Goal: Task Accomplishment & Management: Complete application form

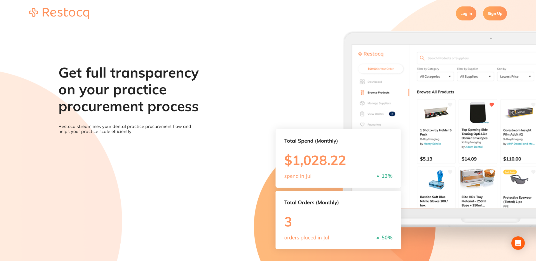
click at [493, 15] on link "Sign Up" at bounding box center [495, 13] width 24 height 14
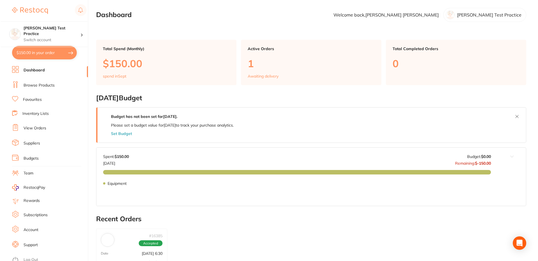
scroll to position [4, 0]
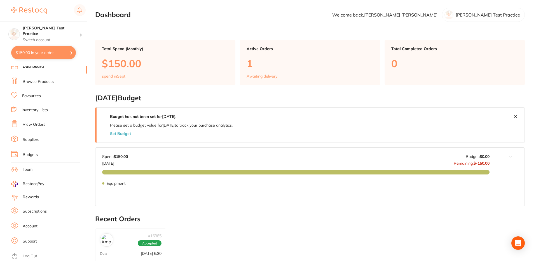
click at [31, 254] on link "Log Out" at bounding box center [30, 256] width 15 height 6
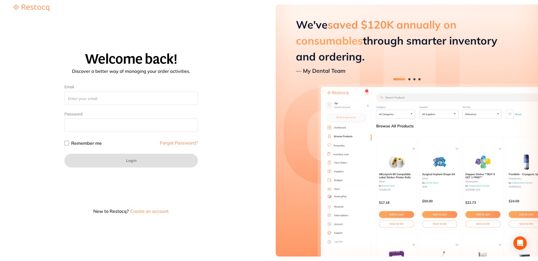
click at [151, 210] on button "Create an account" at bounding box center [149, 211] width 39 height 4
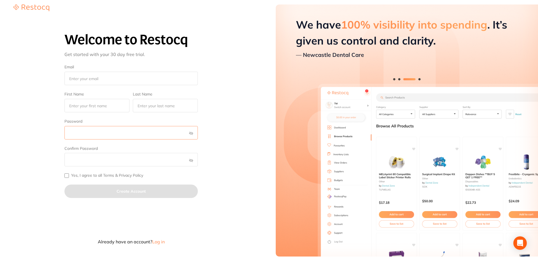
type input "tibox@mailinator.com"
type input "Deanna"
type input "Acosta"
checkbox input "true"
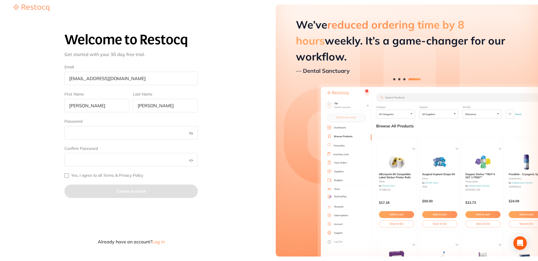
click at [68, 176] on input "Yes, I agree to all Terms & Privacy Policy" at bounding box center [66, 175] width 4 height 4
checkbox input "true"
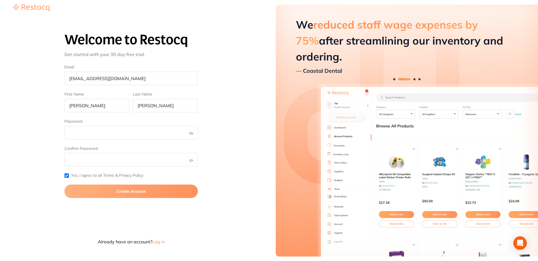
click at [143, 192] on button "Create Account" at bounding box center [130, 191] width 133 height 13
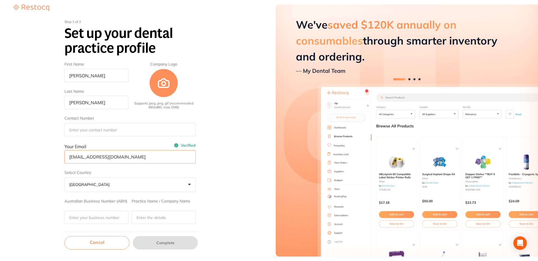
click at [97, 161] on input "tibox@mailinator.com" at bounding box center [129, 156] width 131 height 13
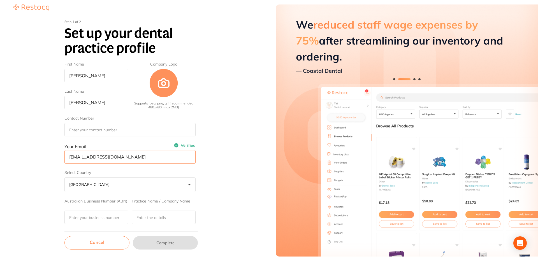
type input "Richard"
type input "Jacobson"
type input "+1 (792) 215-4809"
type input "qofurelex@mailinator.com"
type input "346"
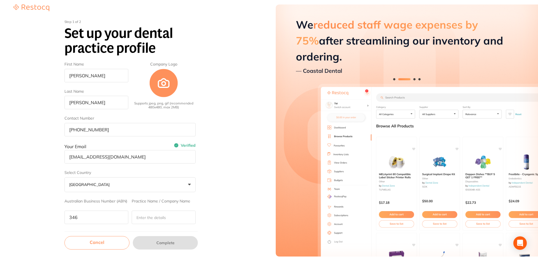
type input "Haynes and Herrera Inc"
type input "70 Green Second Drive"
type input "Impedit dolore cill"
type input "Labore non molestiae"
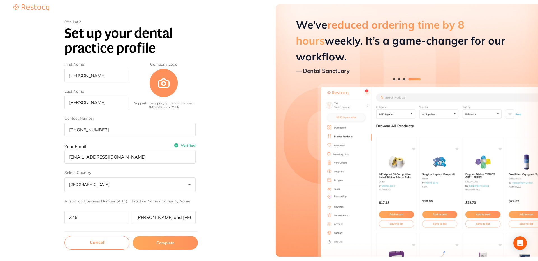
click at [168, 244] on button "Complete" at bounding box center [165, 242] width 65 height 13
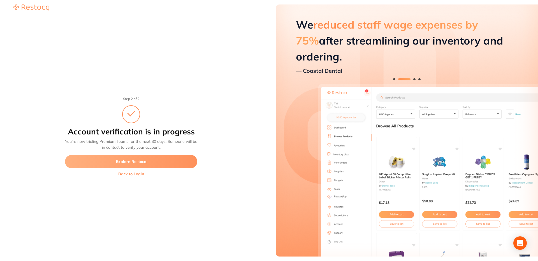
click at [146, 163] on button "Explore Restocq" at bounding box center [131, 161] width 132 height 13
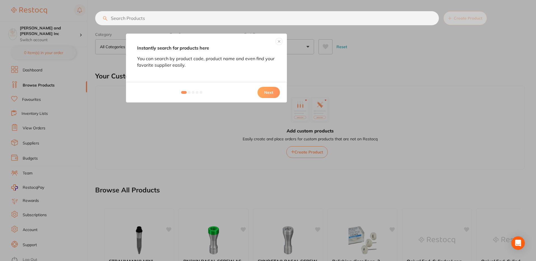
click at [274, 93] on button "Next" at bounding box center [269, 92] width 22 height 11
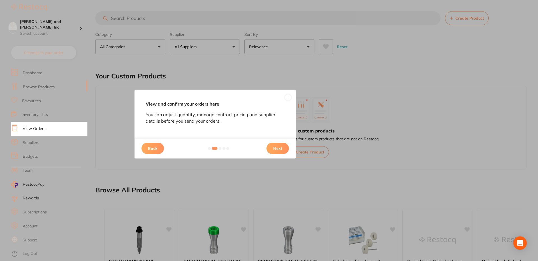
click at [284, 149] on button "Next" at bounding box center [277, 148] width 22 height 11
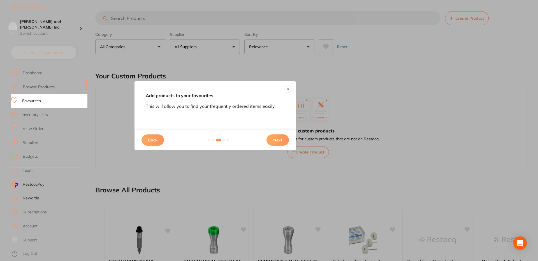
click at [277, 139] on button "Next" at bounding box center [277, 139] width 22 height 11
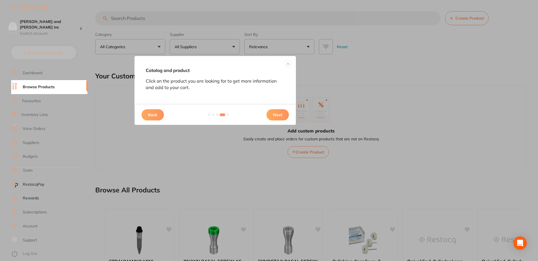
click at [279, 114] on button "Next" at bounding box center [277, 114] width 22 height 11
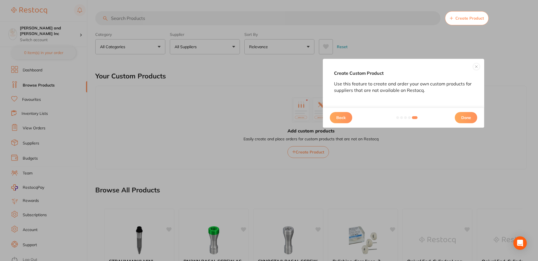
click at [462, 123] on button "Done" at bounding box center [465, 117] width 22 height 11
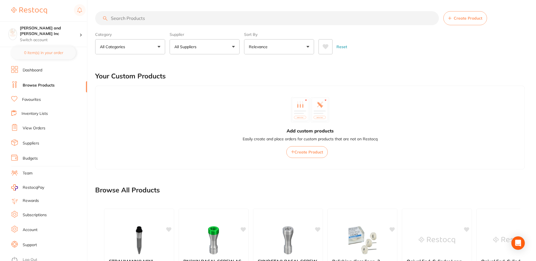
click at [34, 228] on link "Account" at bounding box center [30, 230] width 15 height 6
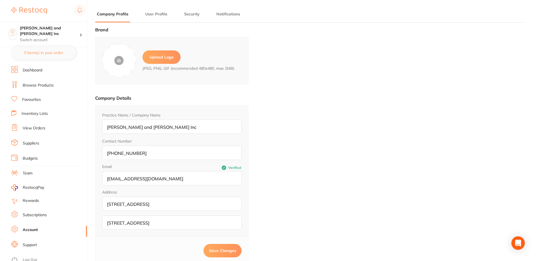
type input "Richard"
type input "Jacobson"
type input "+1 (792) 215-4809"
type input "tibox@mailinator.com"
click at [153, 13] on button "User Profile" at bounding box center [156, 13] width 25 height 5
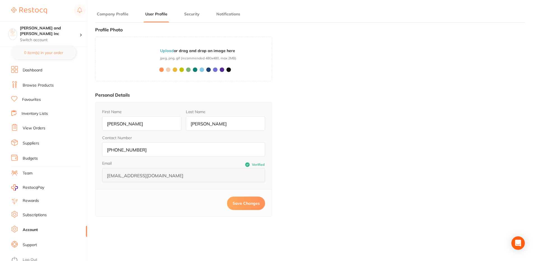
click at [115, 14] on button "Company Profile" at bounding box center [112, 13] width 35 height 5
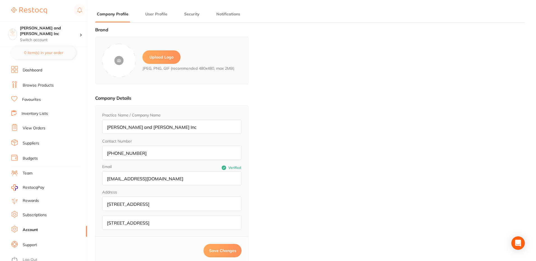
click at [153, 13] on button "User Profile" at bounding box center [156, 13] width 25 height 5
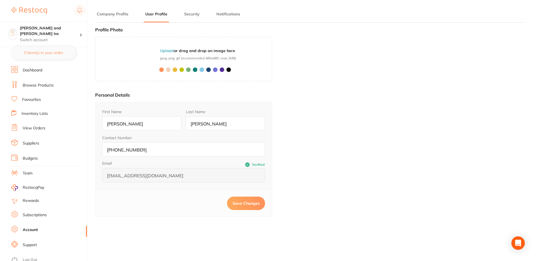
click at [117, 15] on button "Company Profile" at bounding box center [112, 13] width 35 height 5
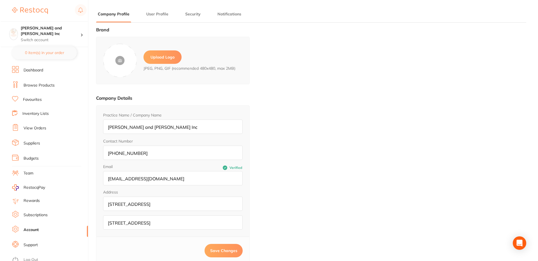
scroll to position [4, 0]
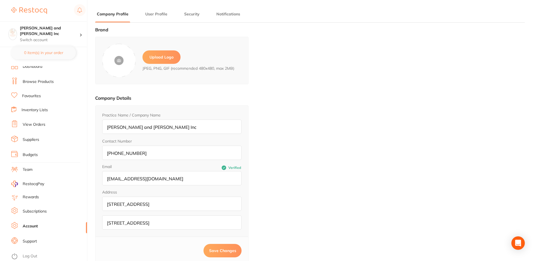
click at [33, 256] on link "Log Out" at bounding box center [30, 256] width 15 height 6
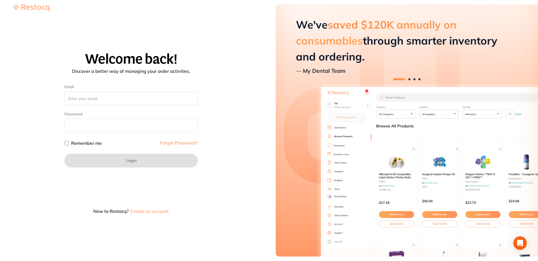
click at [149, 211] on button "Create an account" at bounding box center [149, 211] width 39 height 4
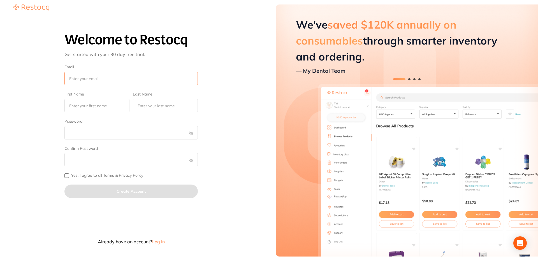
click at [130, 73] on input "Email" at bounding box center [130, 78] width 133 height 13
type input "[EMAIL_ADDRESS][DOMAIN_NAME]"
type input "Ina"
type input "Carpenter"
checkbox input "true"
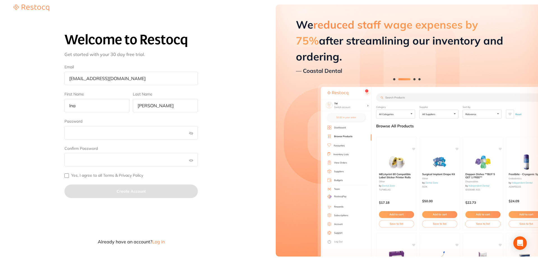
click at [66, 176] on input "Yes, I agree to all Terms & Privacy Policy" at bounding box center [66, 175] width 4 height 4
checkbox input "true"
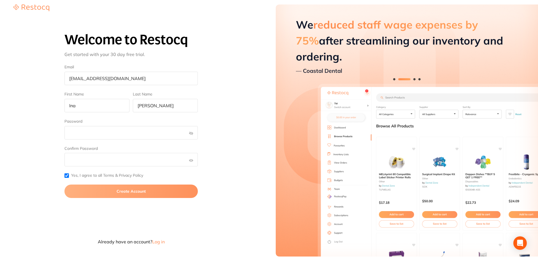
click at [126, 192] on button "Create Account" at bounding box center [130, 191] width 133 height 13
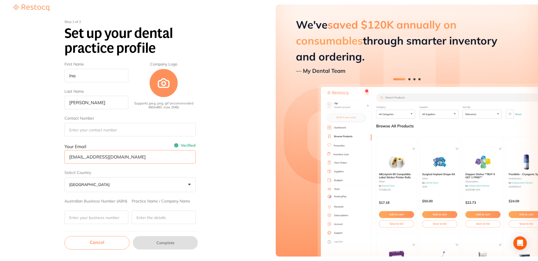
click at [88, 161] on input "fimoza@mailinator.com" at bounding box center [129, 156] width 131 height 13
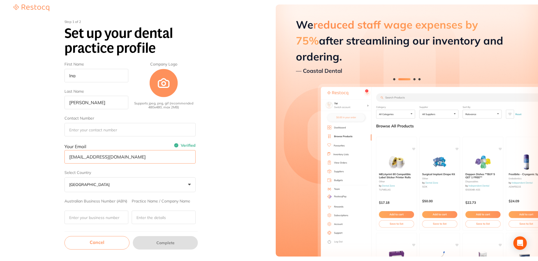
type input "Jasmine"
type input "Norris"
type input "+1 (516) 646-4544"
type input "fihafeg@mailinator.com"
type input "910"
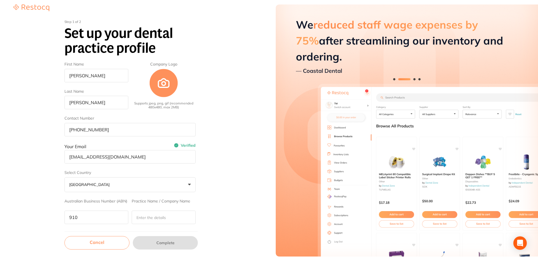
type input "Hurley Trujillo Traders"
type input "43 Clarendon Avenue"
type input "Sint quidem adipisc"
type input "Aut dolorum quis vol"
click at [94, 157] on input "fihafeg@mailinator.com" at bounding box center [129, 156] width 131 height 13
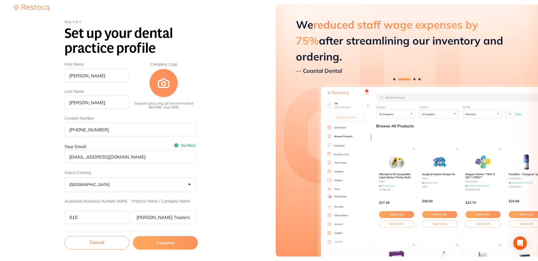
click at [94, 157] on input "fihafeg@mailinator.com" at bounding box center [129, 156] width 131 height 13
paste input "moza"
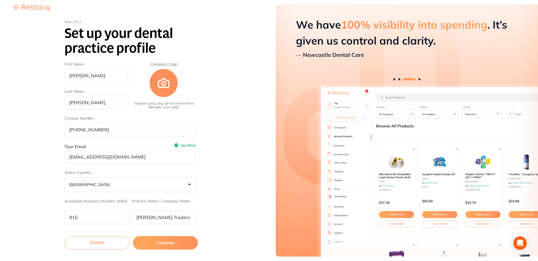
scroll to position [81, 0]
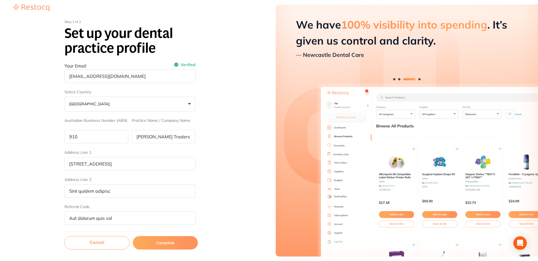
type input "fimoza@mailinator.com"
click at [158, 243] on button "Complete" at bounding box center [165, 242] width 65 height 13
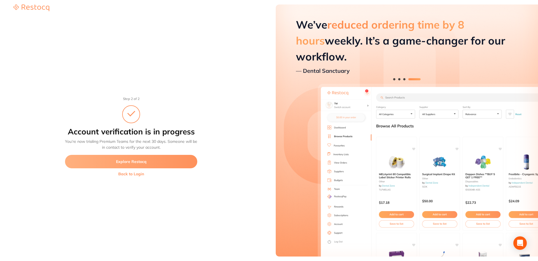
click at [137, 158] on button "Explore Restocq" at bounding box center [131, 161] width 132 height 13
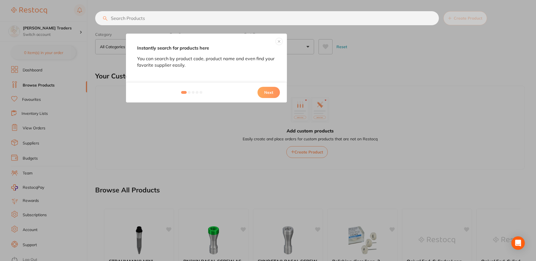
click at [268, 91] on button "Next" at bounding box center [269, 92] width 22 height 11
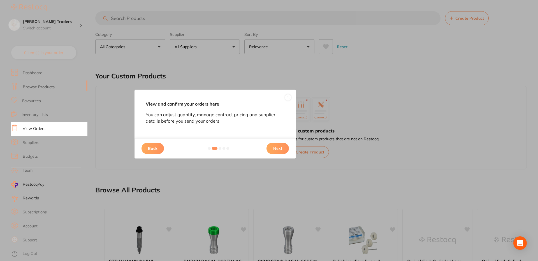
click at [278, 146] on button "Next" at bounding box center [277, 148] width 22 height 11
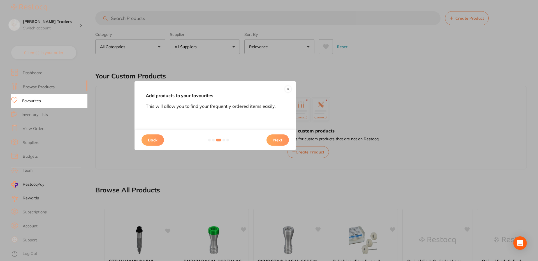
click at [276, 141] on button "Next" at bounding box center [277, 139] width 22 height 11
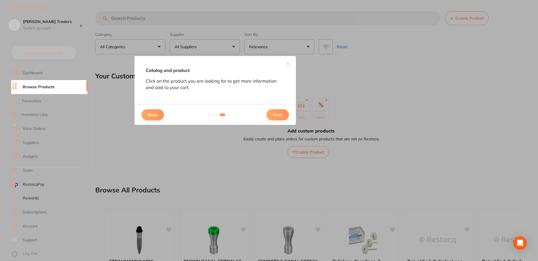
click at [282, 117] on button "Next" at bounding box center [277, 114] width 22 height 11
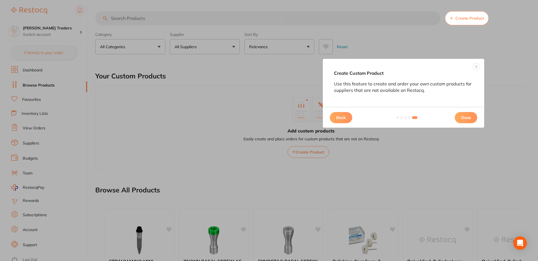
click at [464, 116] on button "Done" at bounding box center [465, 117] width 22 height 11
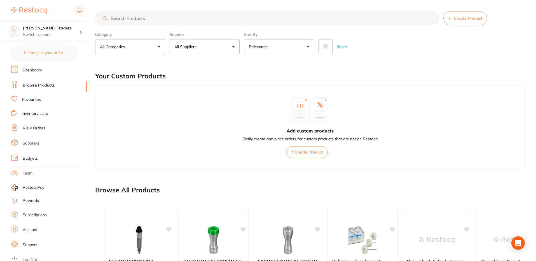
click at [30, 229] on link "Account" at bounding box center [30, 230] width 15 height 6
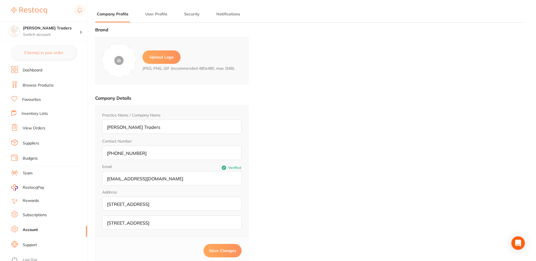
type input "Jasmine"
type input "Norris"
type input "+1 (516) 646-4544"
type input "fimoza@mailinator.com"
click at [34, 72] on link "Dashboard" at bounding box center [33, 70] width 20 height 6
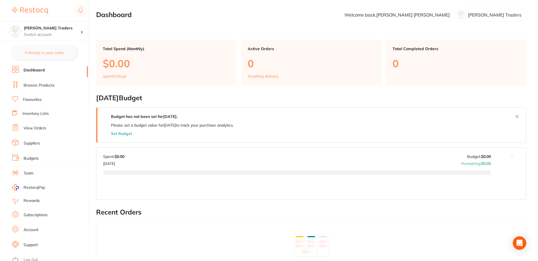
scroll to position [4, 0]
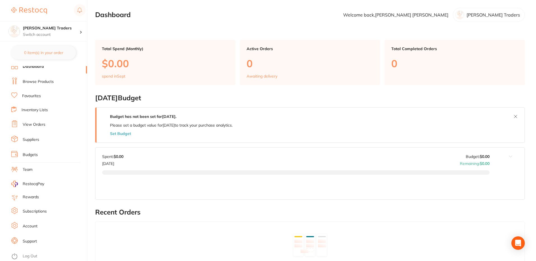
click at [32, 254] on link "Log Out" at bounding box center [30, 256] width 15 height 6
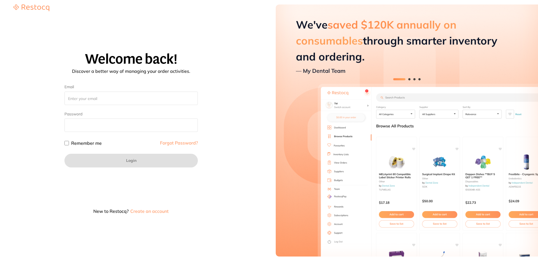
click at [145, 179] on div at bounding box center [130, 180] width 133 height 12
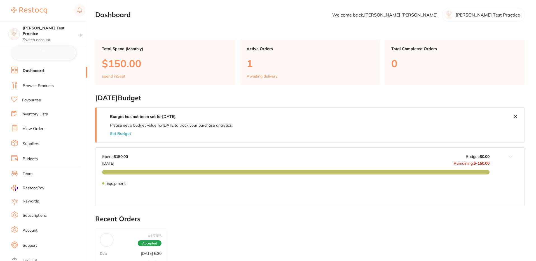
checkbox input "false"
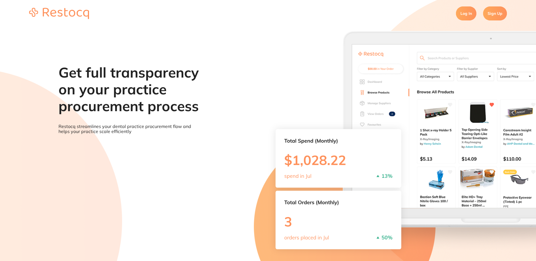
click at [494, 13] on link "Sign Up" at bounding box center [495, 13] width 24 height 14
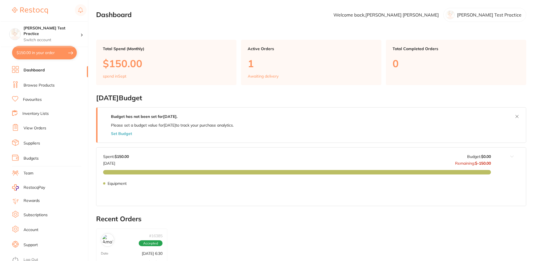
scroll to position [4, 0]
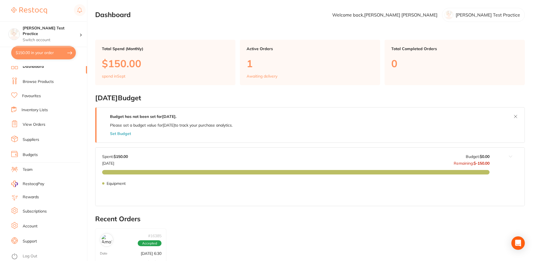
click at [30, 254] on link "Log Out" at bounding box center [30, 256] width 15 height 6
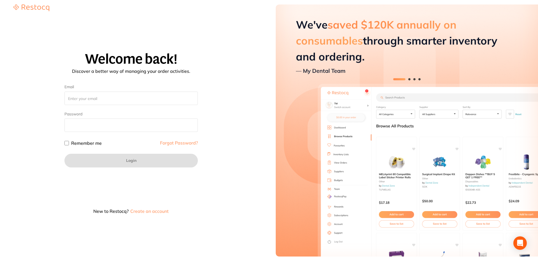
click at [157, 211] on button "Create an account" at bounding box center [149, 211] width 39 height 4
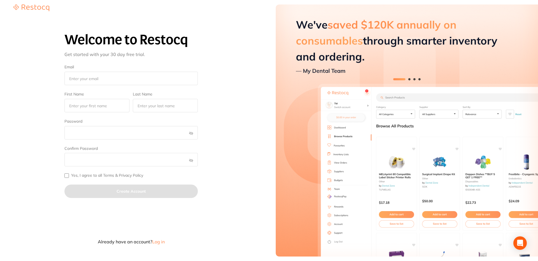
type input "jixaxazo@mailinator.com"
type input "Dolan"
type input "Shaw"
checkbox input "true"
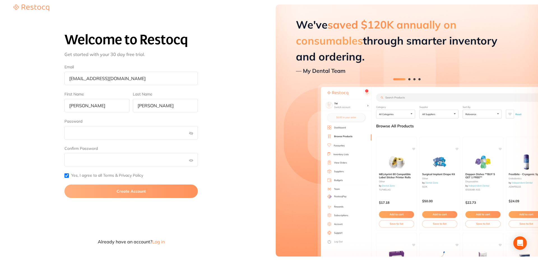
click at [133, 190] on button "Create Account" at bounding box center [130, 191] width 133 height 13
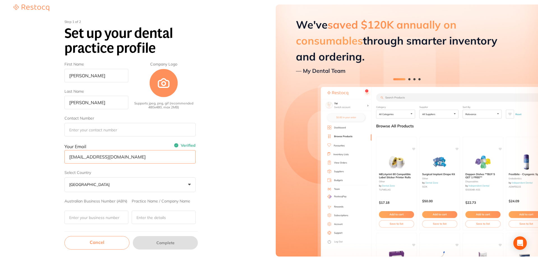
click at [87, 161] on input "jixaxazo@mailinator.com" at bounding box center [129, 156] width 131 height 13
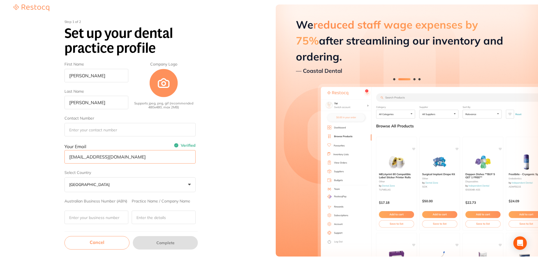
type input "Linus"
type input "Hardy"
type input "+1 (815) 312-6038"
type input "vedixate@mailinator.com"
type input "57"
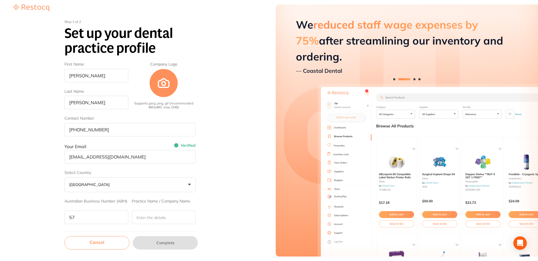
type input "Travis Padilla Trading"
type input "223 South White Nobel Parkway"
type input "Recusandae Vero nes"
type input "Dolor tempor quidem"
click at [92, 158] on input "vedixate@mailinator.com" at bounding box center [129, 156] width 131 height 13
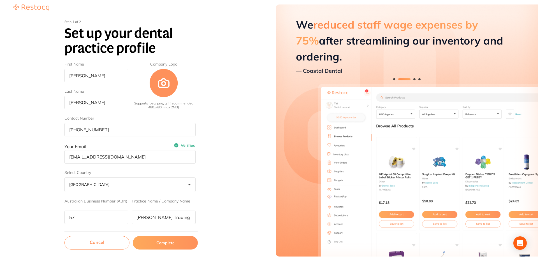
click at [92, 158] on input "vedixate@mailinator.com" at bounding box center [129, 156] width 131 height 13
paste input "jixaxazo"
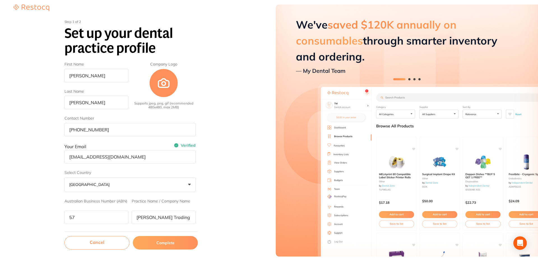
type input "[EMAIL_ADDRESS][DOMAIN_NAME]"
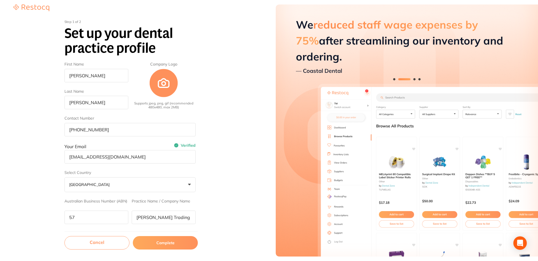
click at [169, 244] on button "Complete" at bounding box center [165, 242] width 65 height 13
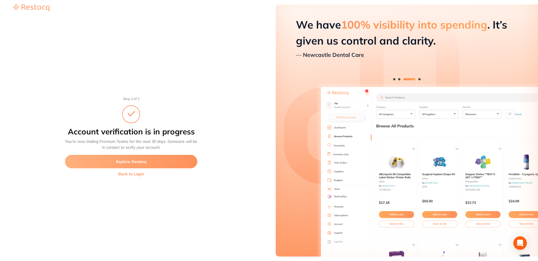
click at [134, 162] on button "Explore Restocq" at bounding box center [131, 161] width 132 height 13
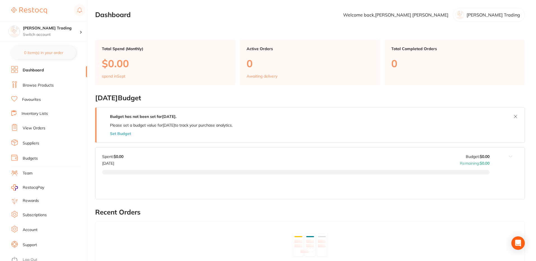
scroll to position [4, 0]
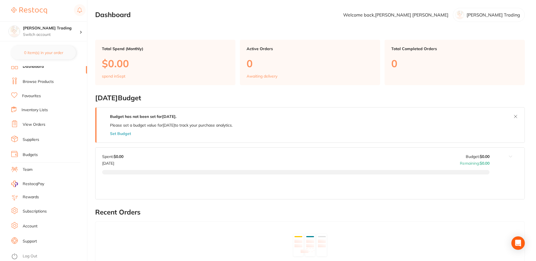
click at [36, 224] on link "Account" at bounding box center [30, 226] width 15 height 6
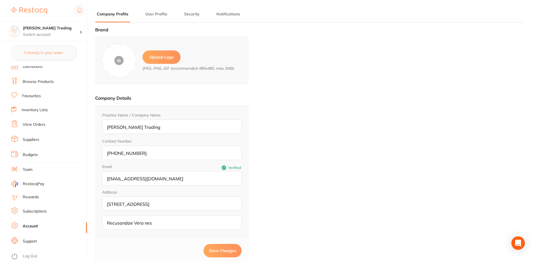
type input "[PERSON_NAME]"
type input "[PHONE_NUMBER]"
type input "[EMAIL_ADDRESS][DOMAIN_NAME]"
